Goal: Information Seeking & Learning: Learn about a topic

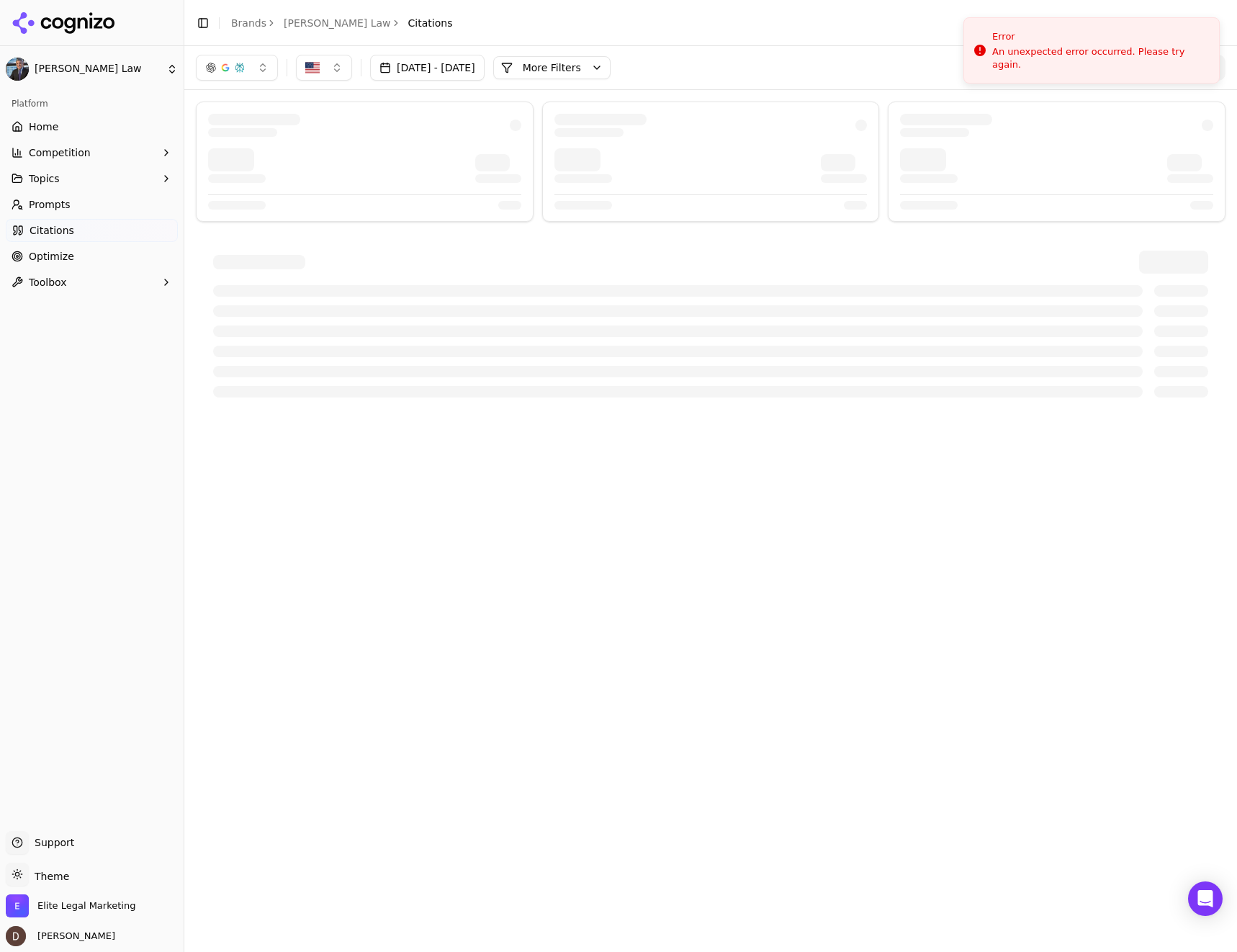
click at [79, 60] on html "[PERSON_NAME] Law Platform Home Competition Topics Prompts Citations Optimize T…" at bounding box center [618, 476] width 1237 height 952
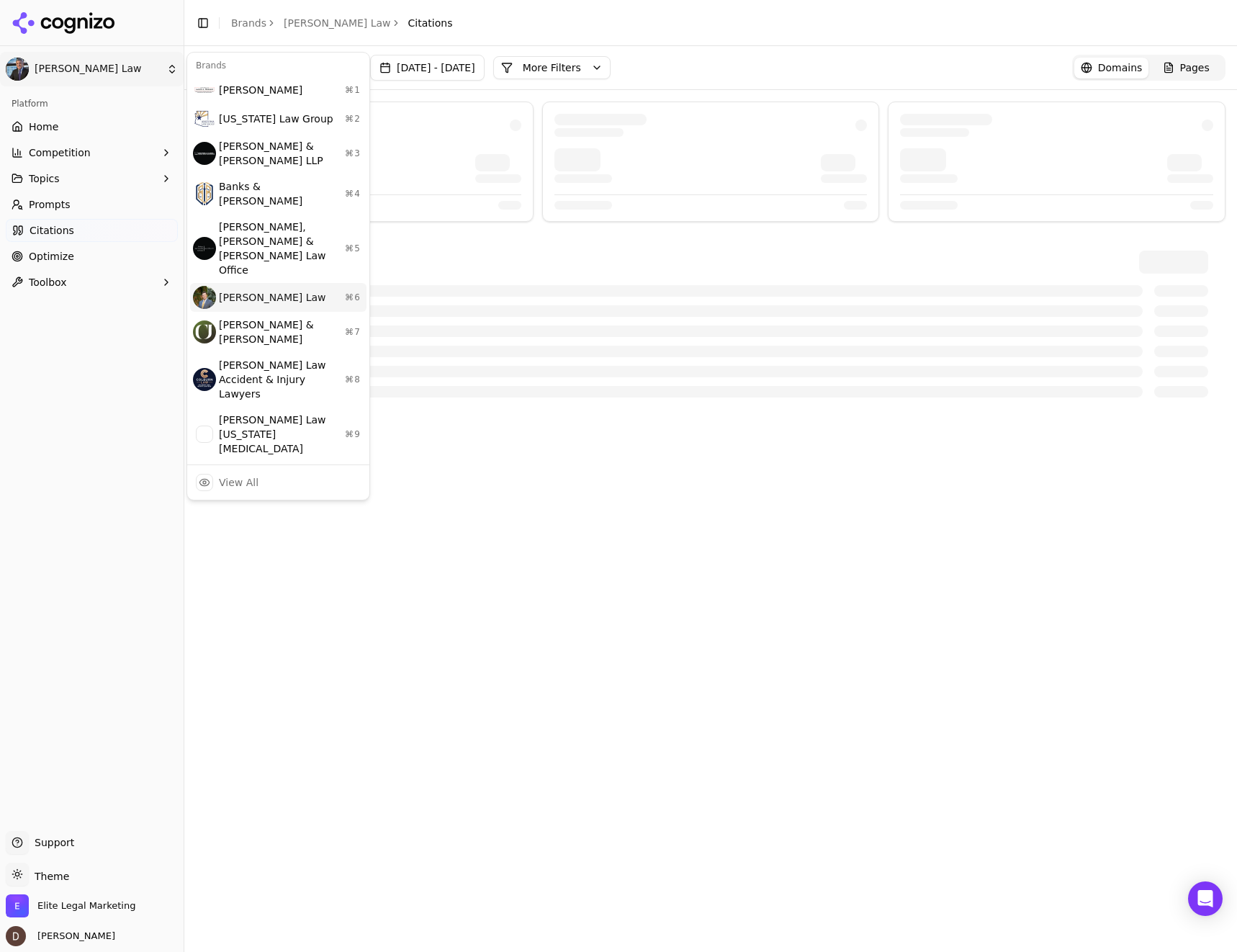
click at [263, 283] on div "Cannon Law ⌘ 6" at bounding box center [278, 297] width 176 height 29
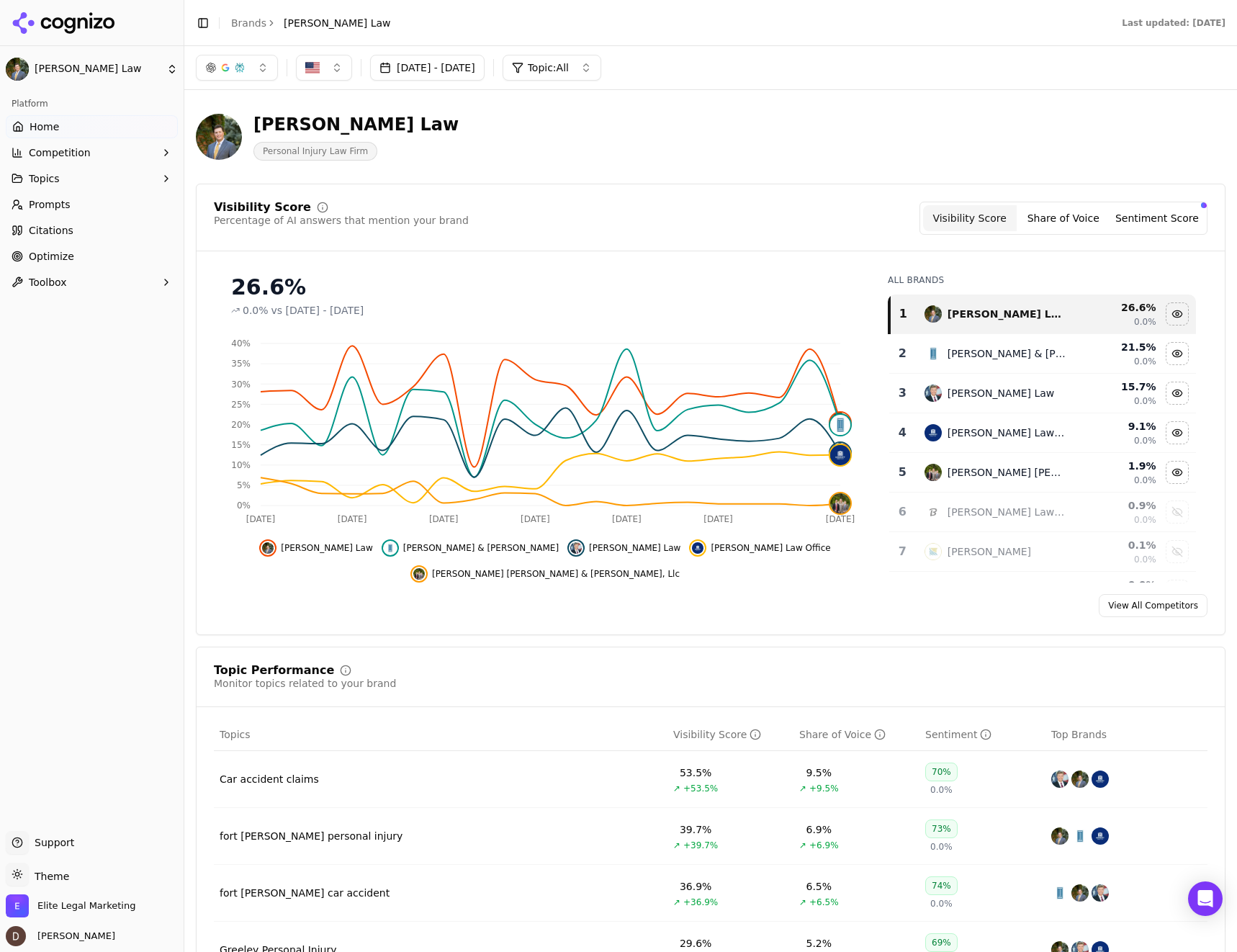
scroll to position [3, 0]
click at [1060, 220] on button "Share of Voice" at bounding box center [1063, 218] width 93 height 26
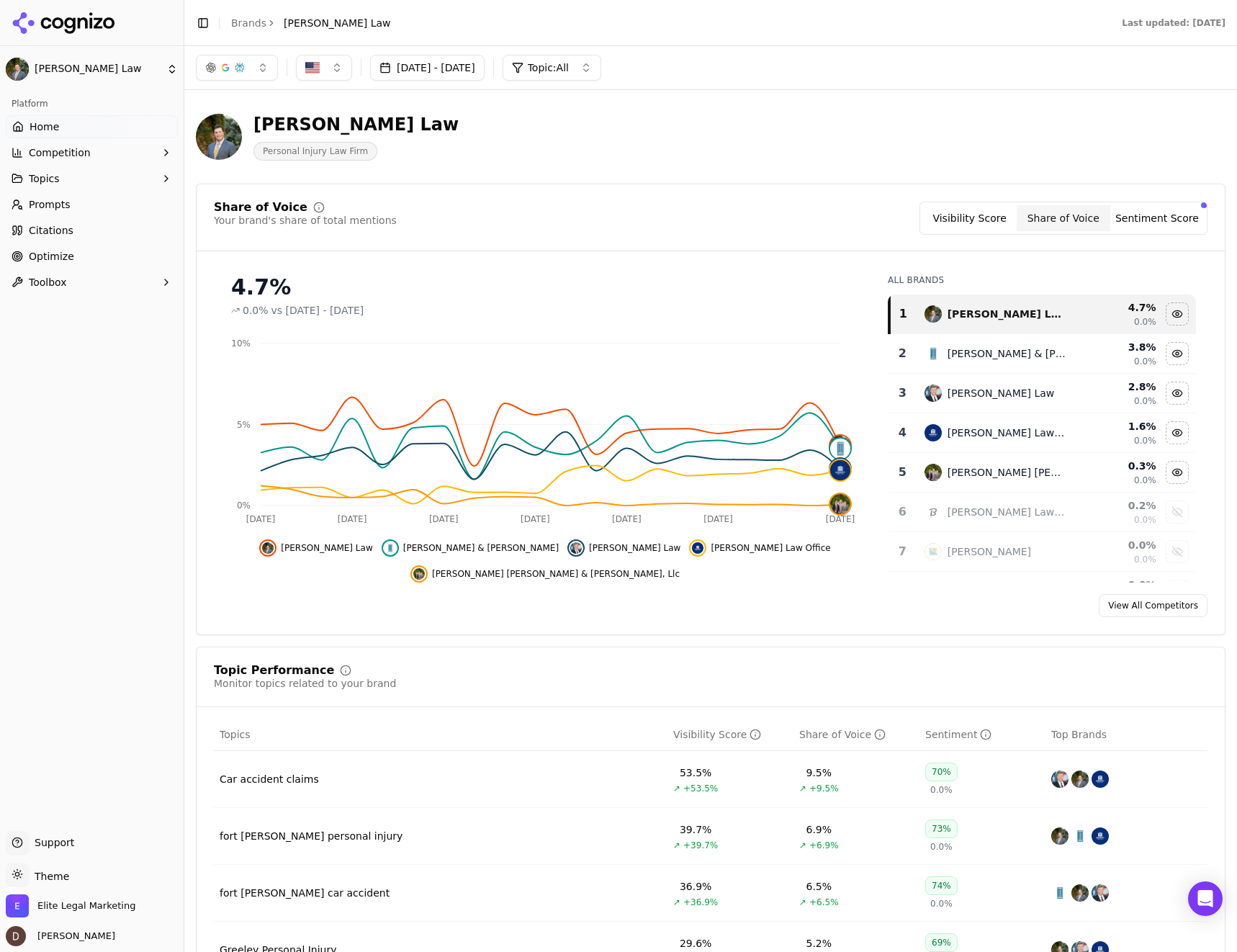
click at [1152, 222] on button "Sentiment Score" at bounding box center [1157, 218] width 93 height 26
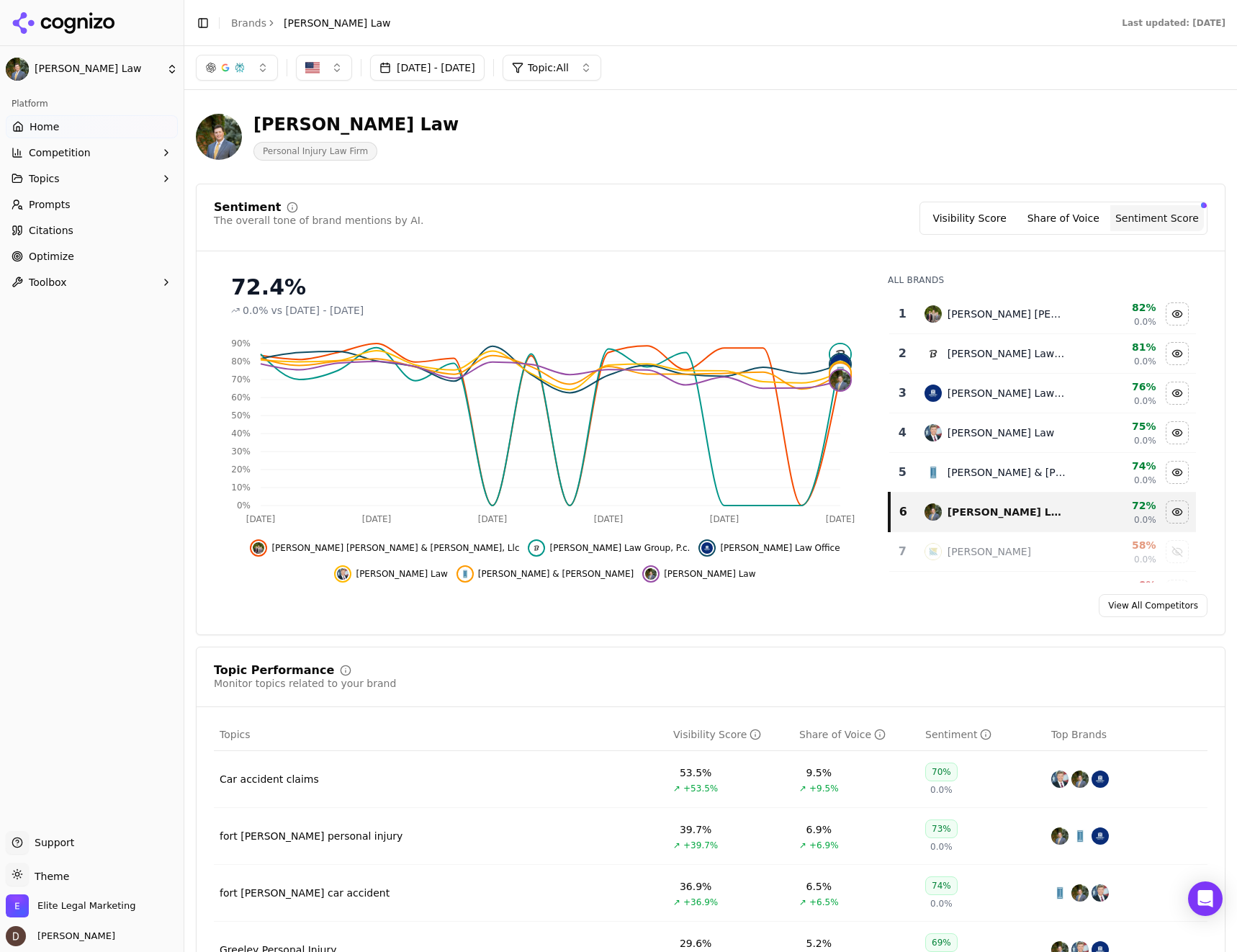
click at [954, 215] on button "Visibility Score" at bounding box center [970, 218] width 93 height 26
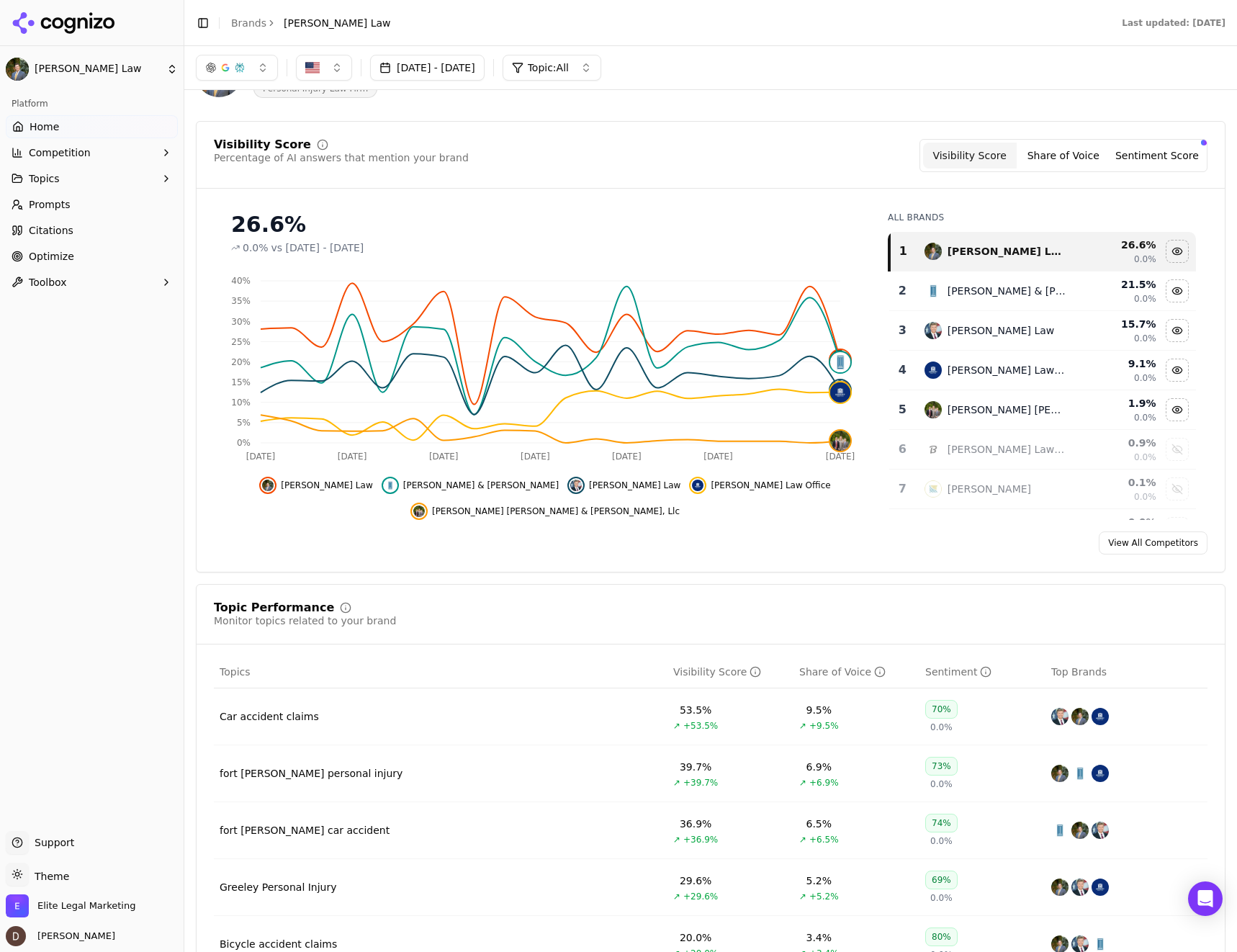
scroll to position [0, 0]
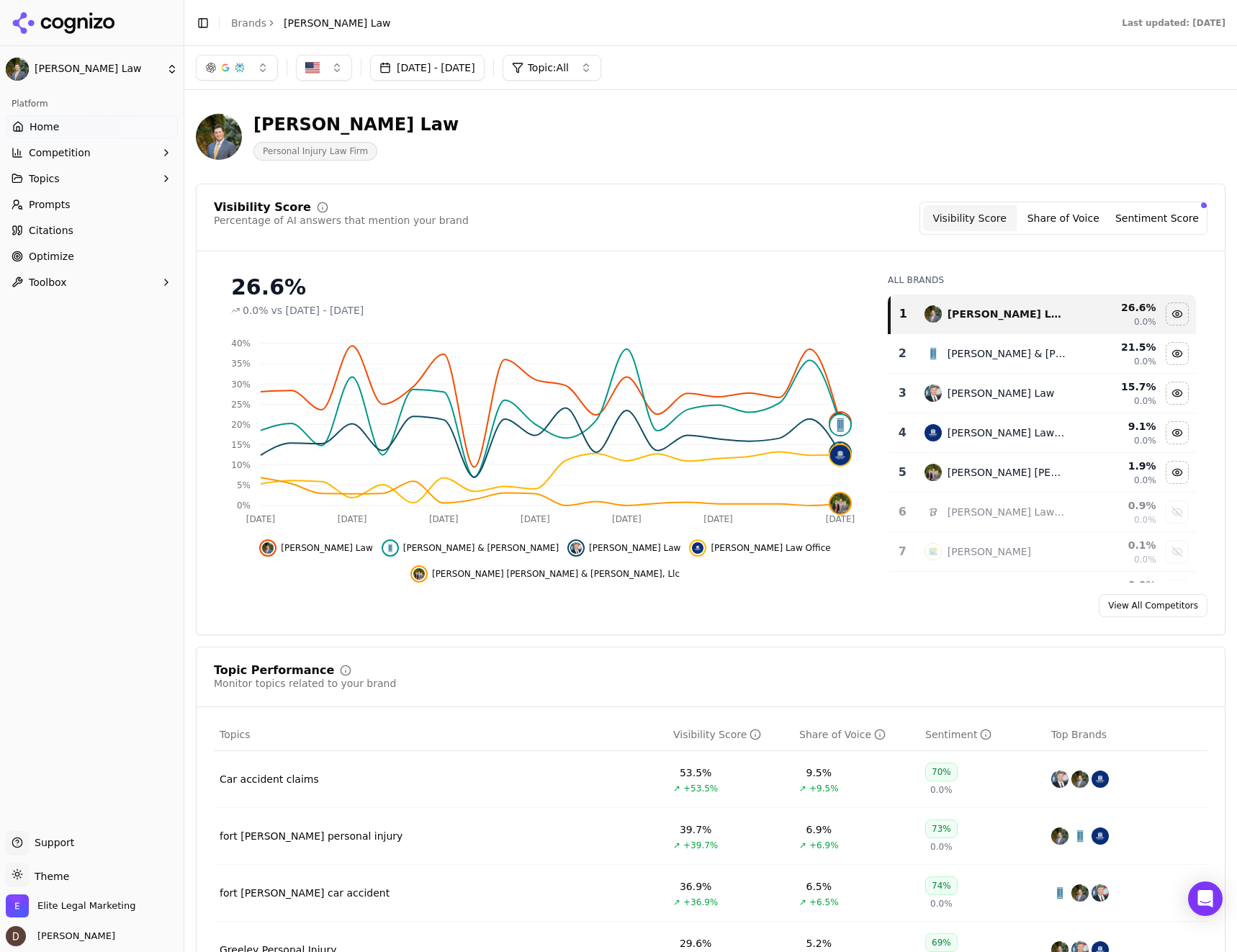
click at [1201, 206] on div "button" at bounding box center [1204, 205] width 6 height 6
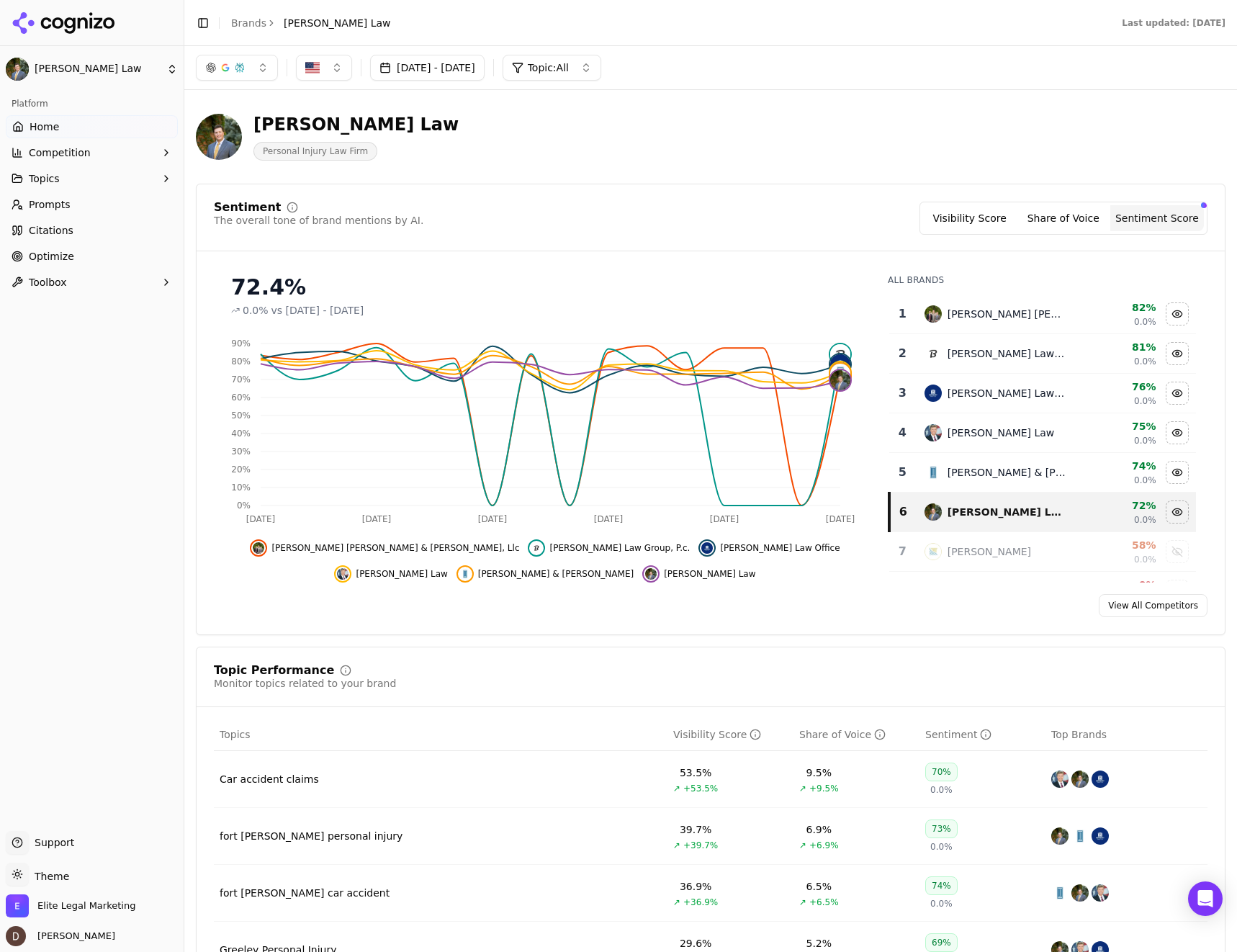
click at [976, 222] on button "Visibility Score" at bounding box center [970, 218] width 93 height 26
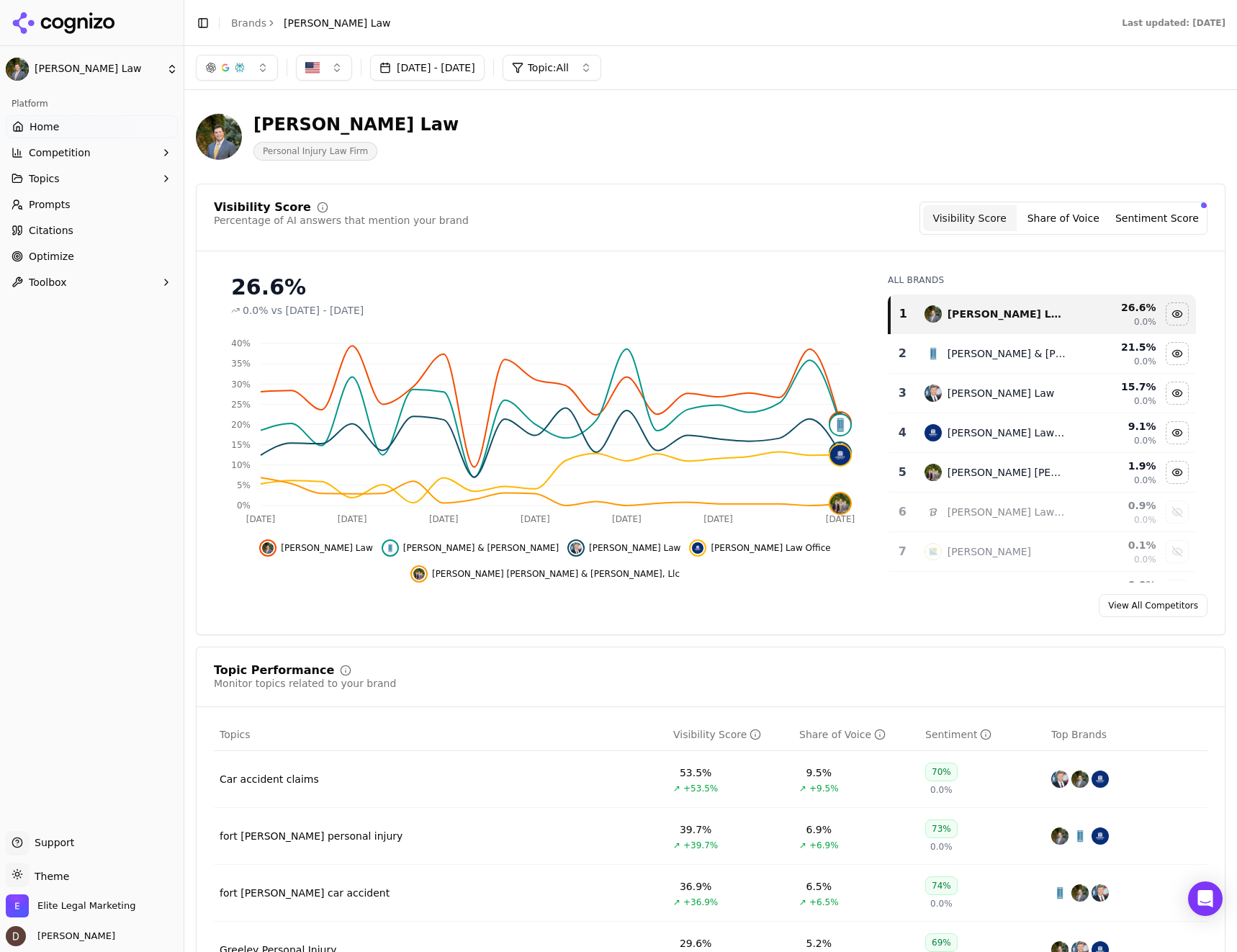
click at [1061, 220] on button "Share of Voice" at bounding box center [1063, 218] width 93 height 26
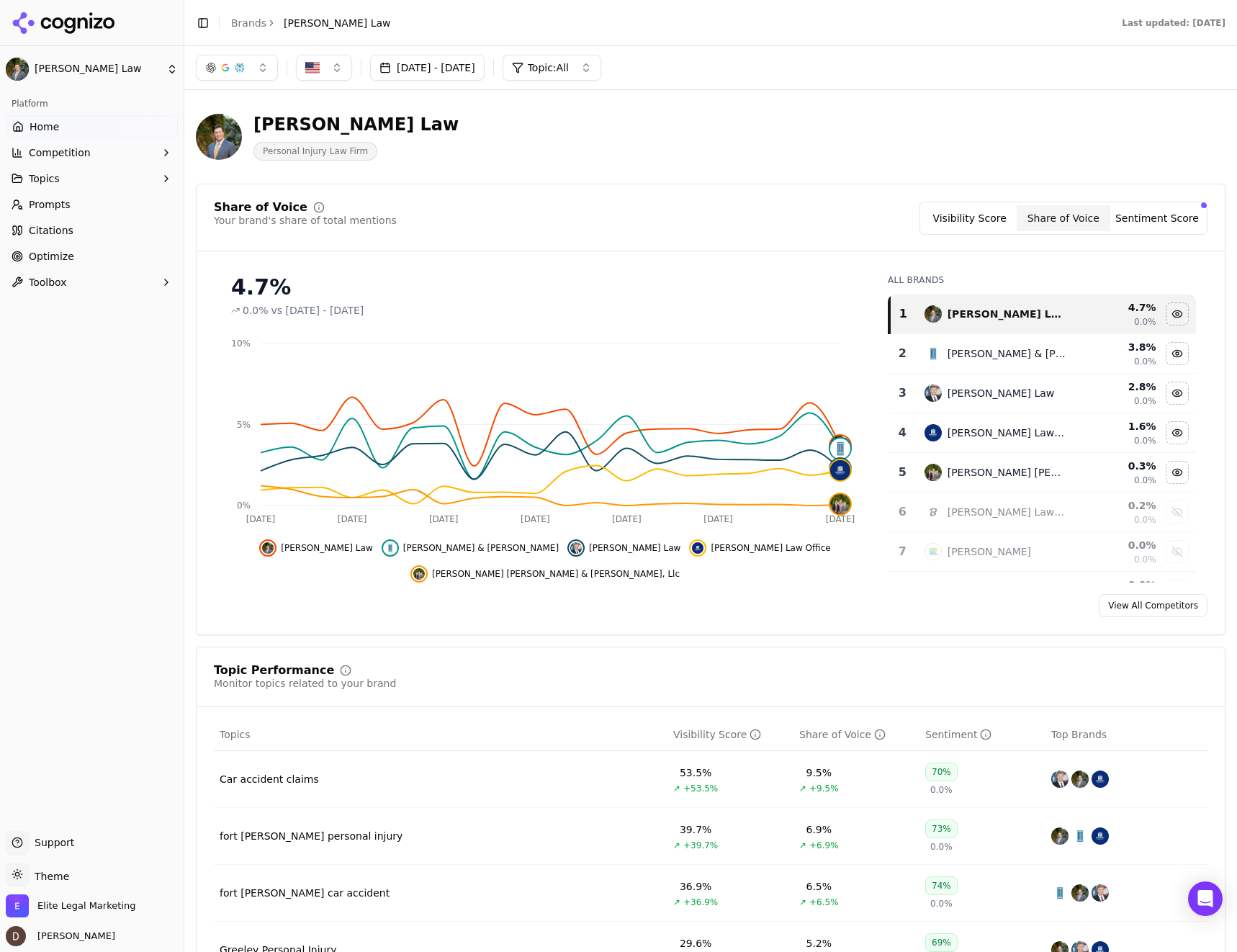
click at [974, 217] on button "Visibility Score" at bounding box center [970, 218] width 93 height 26
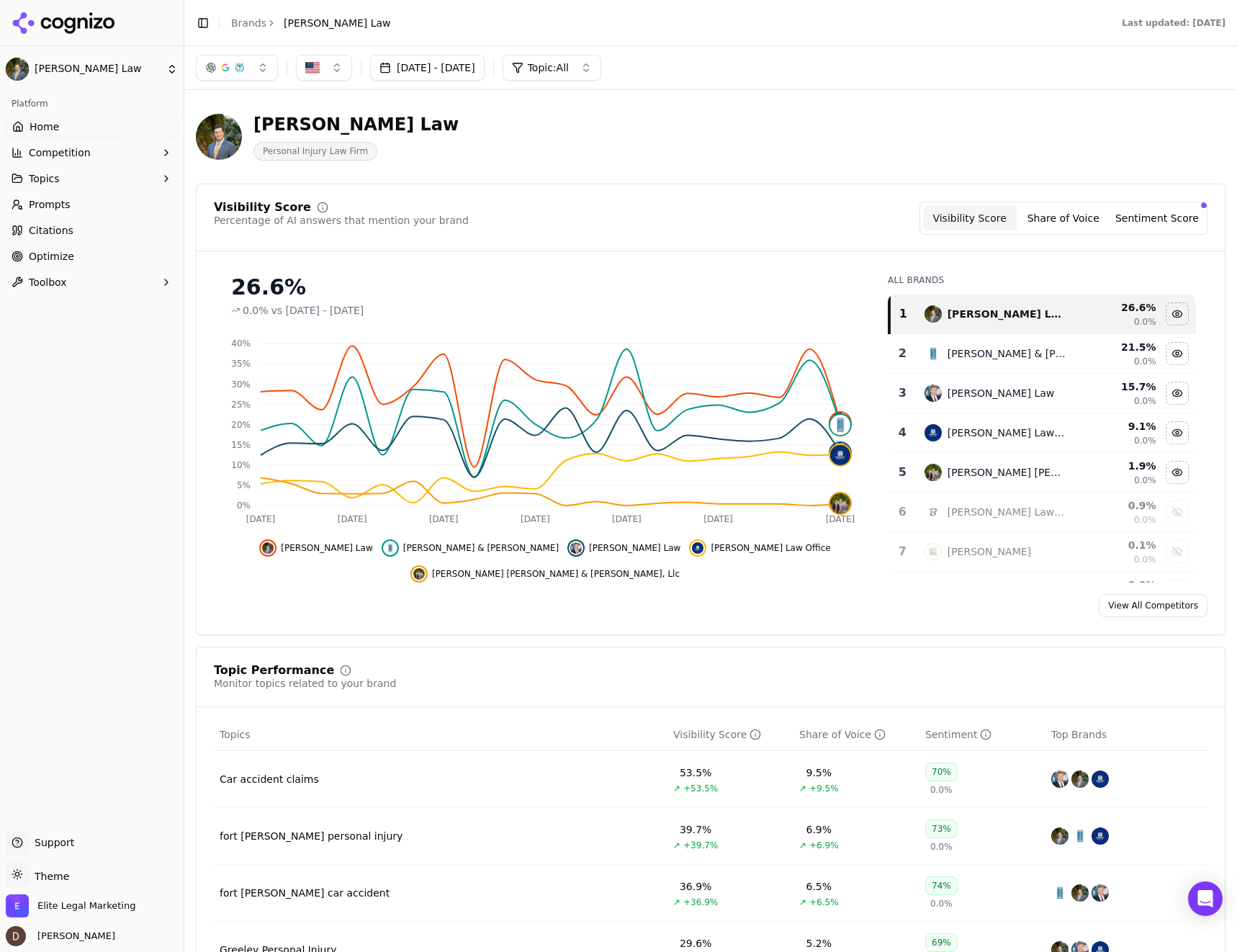
click at [76, 129] on link "Home" at bounding box center [92, 127] width 172 height 23
click at [261, 70] on button "button" at bounding box center [236, 67] width 82 height 26
click at [70, 152] on span "Competition" at bounding box center [60, 152] width 62 height 14
click at [42, 200] on span "X-Ray" at bounding box center [93, 198] width 125 height 14
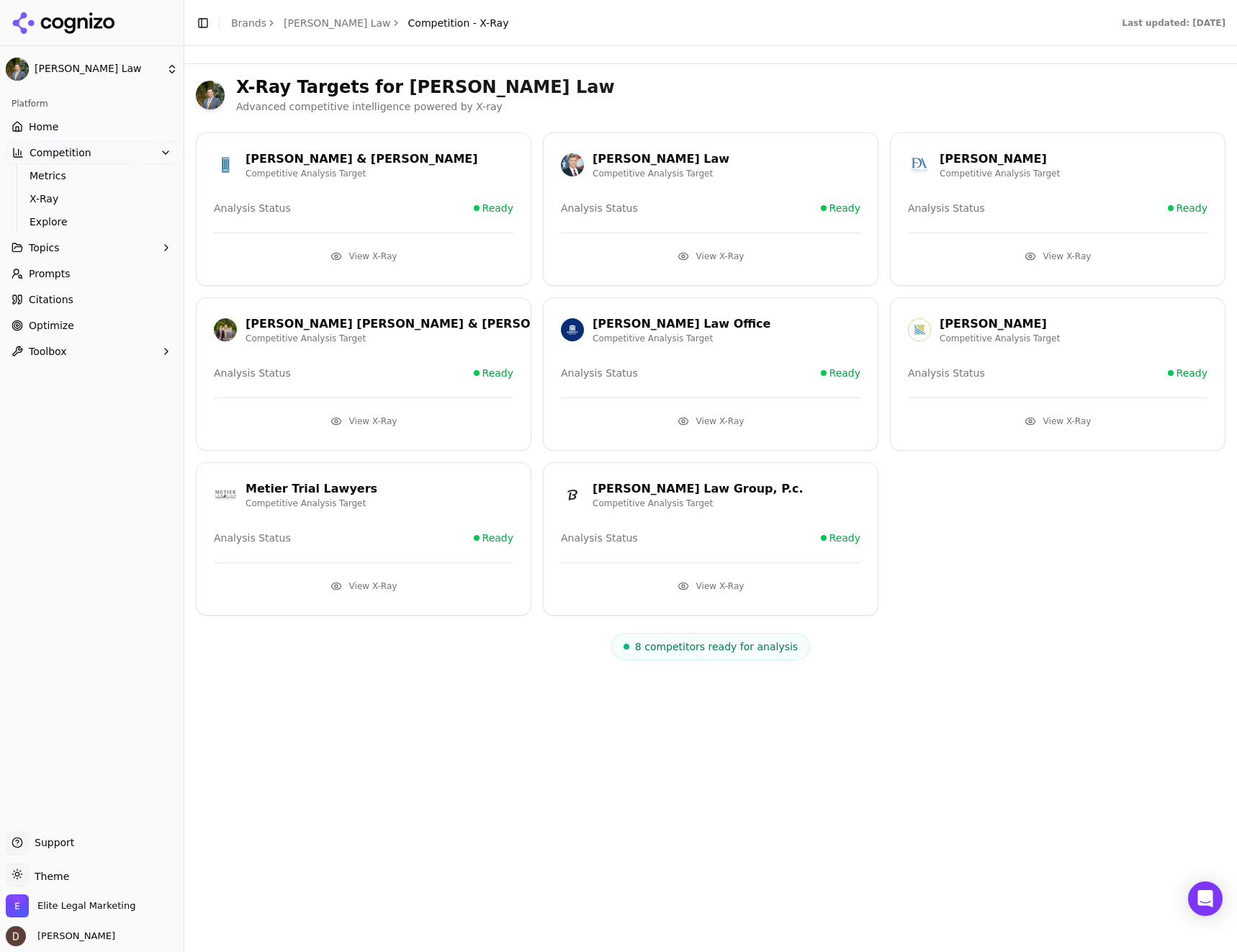
click at [69, 248] on button "Topics" at bounding box center [92, 247] width 172 height 23
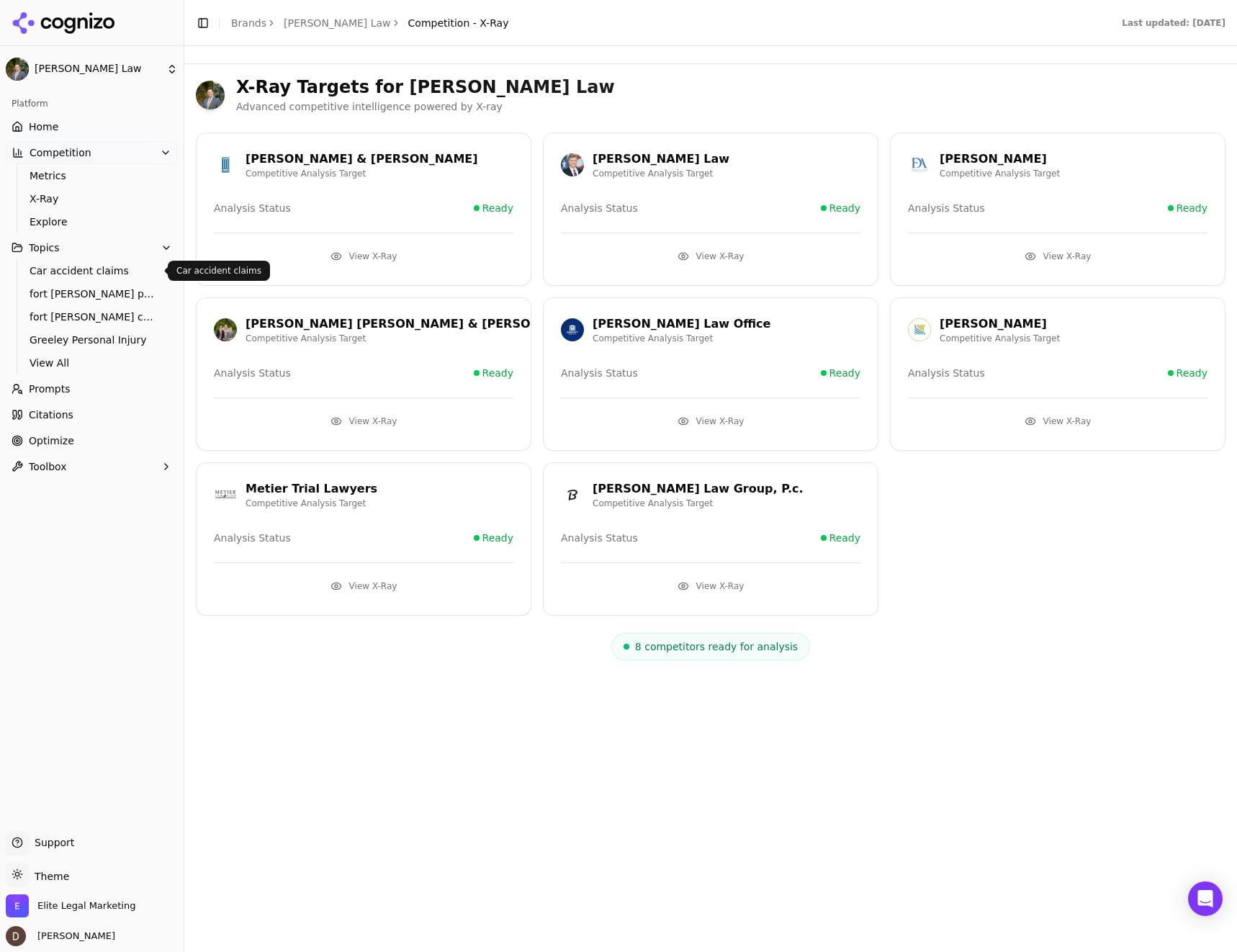
click at [89, 273] on span "Car accident claims" at bounding box center [93, 270] width 125 height 14
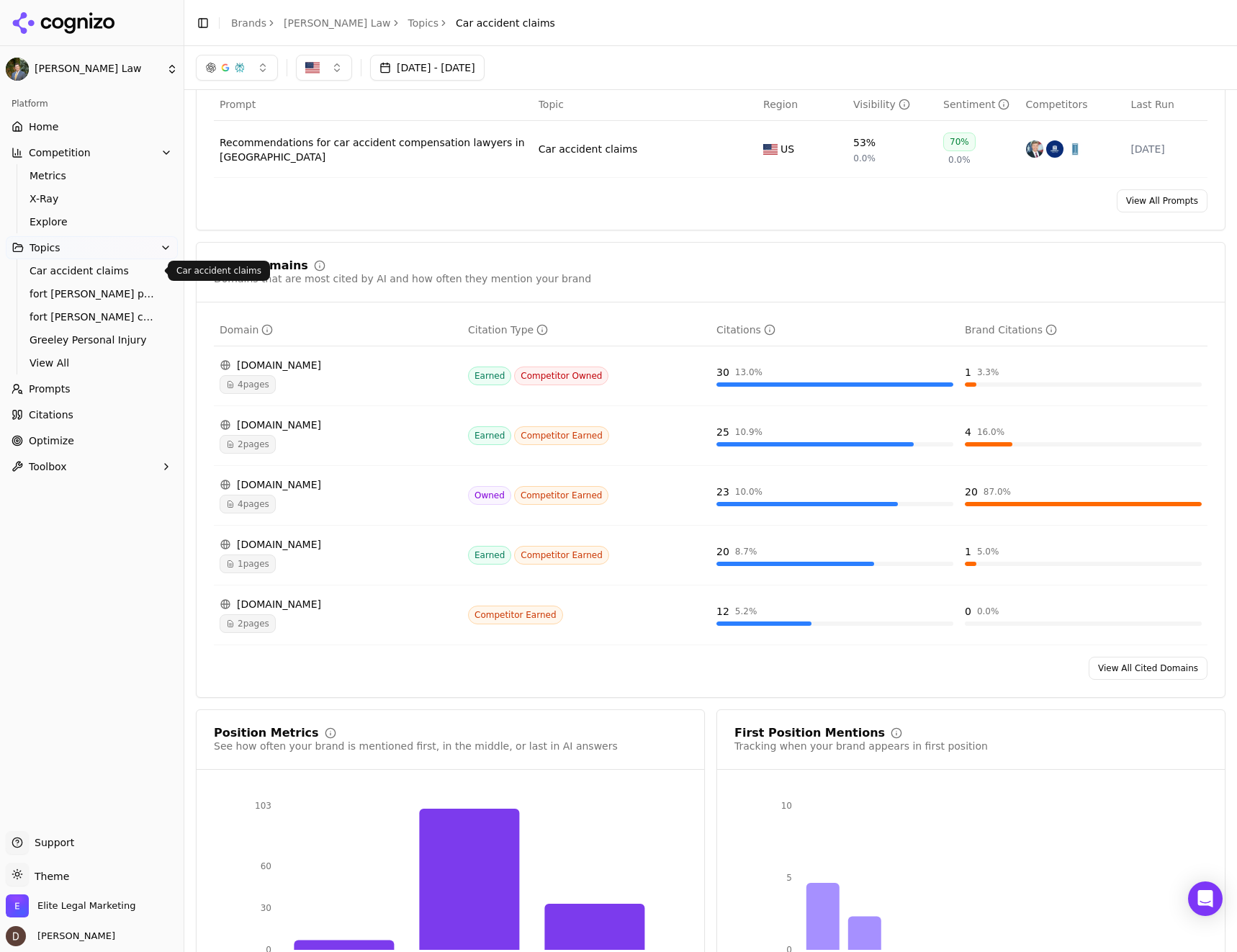
scroll to position [483, 0]
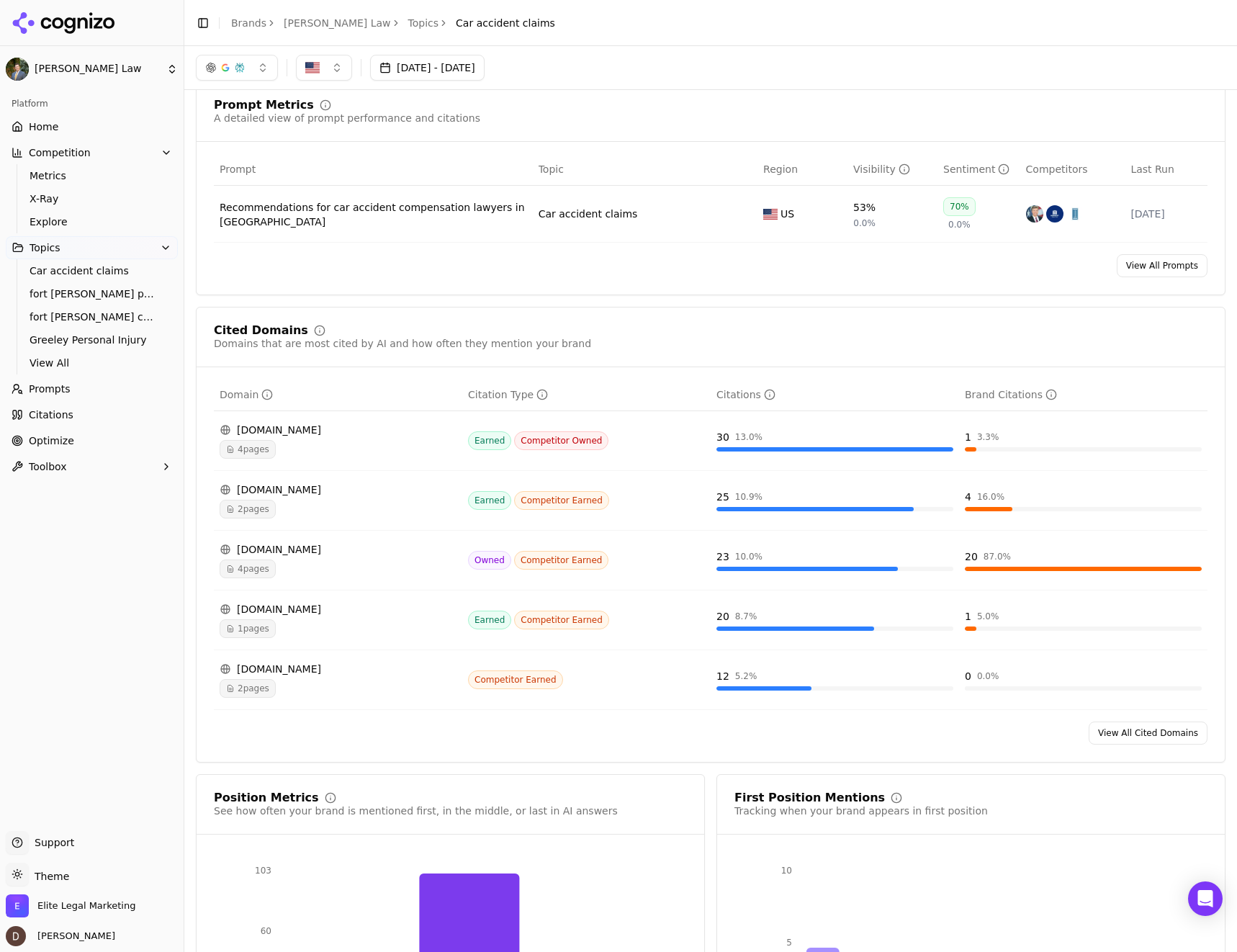
click at [109, 393] on link "Prompts" at bounding box center [92, 388] width 172 height 23
